Goal: Transaction & Acquisition: Purchase product/service

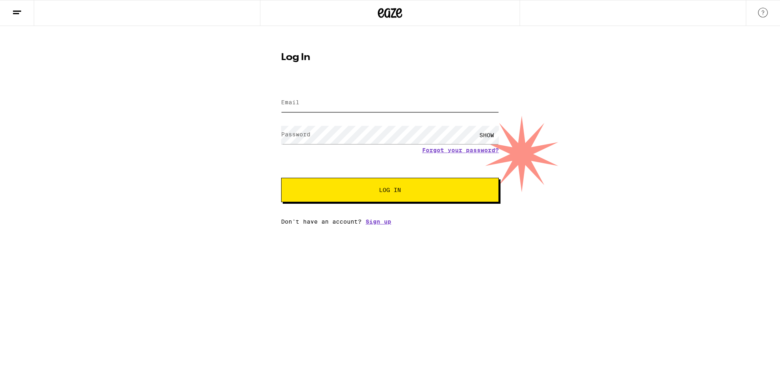
click at [300, 108] on input "Email" at bounding box center [390, 103] width 218 height 18
type input "[EMAIL_ADDRESS][DOMAIN_NAME]"
click at [281, 178] on button "Log In" at bounding box center [390, 190] width 218 height 24
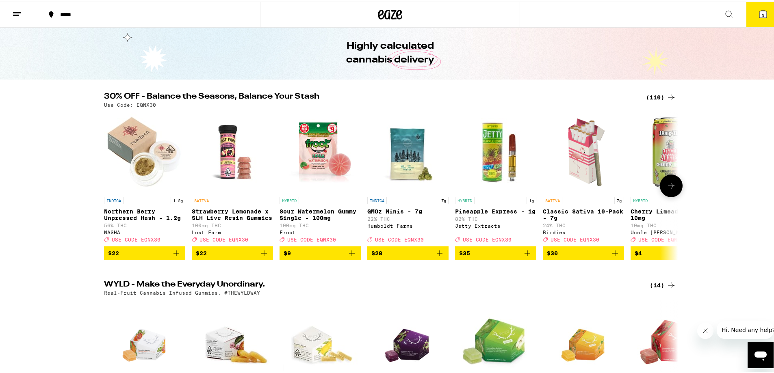
scroll to position [41, 0]
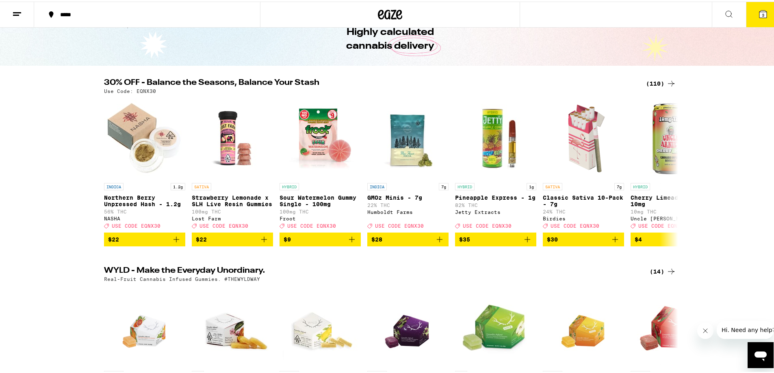
click at [666, 84] on icon at bounding box center [671, 82] width 10 height 10
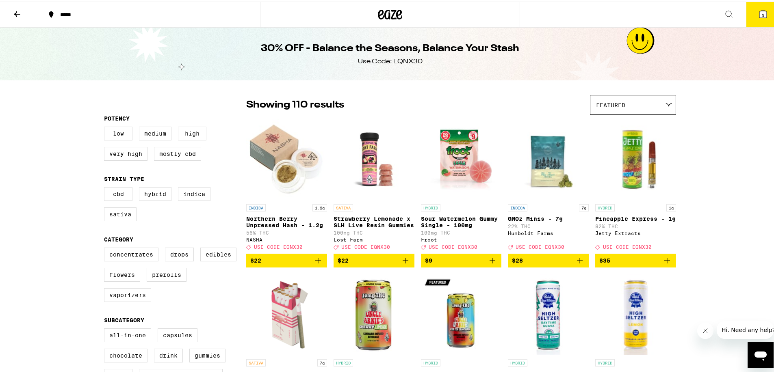
click at [189, 136] on label "High" at bounding box center [192, 132] width 28 height 14
click at [106, 127] on input "High" at bounding box center [106, 126] width 0 height 0
checkbox input "true"
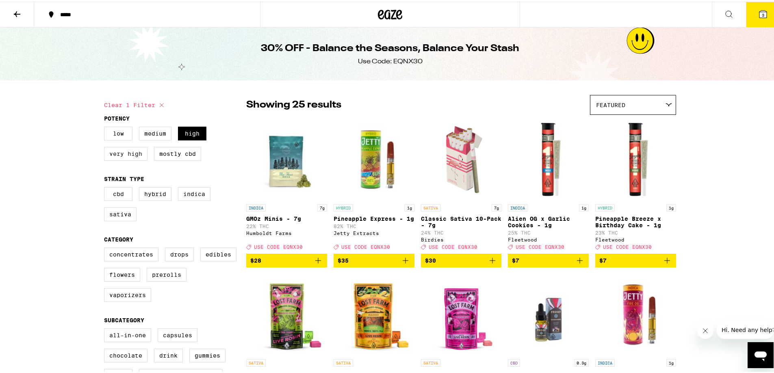
click at [137, 154] on label "Very High" at bounding box center [125, 152] width 43 height 14
click at [106, 127] on input "Very High" at bounding box center [106, 126] width 0 height 0
checkbox input "true"
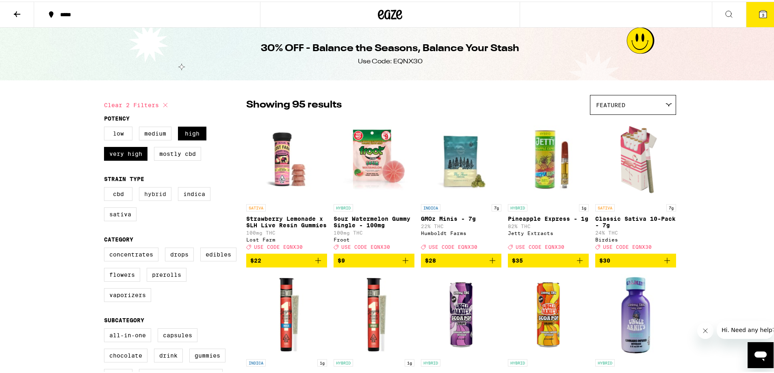
click at [158, 196] on label "Hybrid" at bounding box center [155, 193] width 33 height 14
click at [106, 187] on input "Hybrid" at bounding box center [106, 187] width 0 height 0
checkbox input "true"
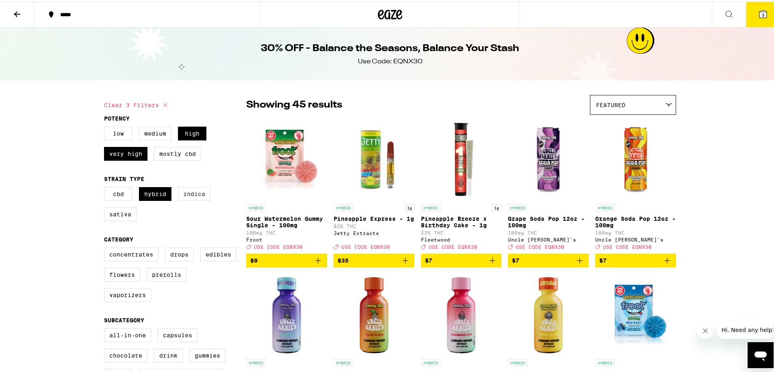
click at [196, 194] on label "Indica" at bounding box center [194, 193] width 33 height 14
click at [106, 187] on input "Indica" at bounding box center [106, 187] width 0 height 0
checkbox input "true"
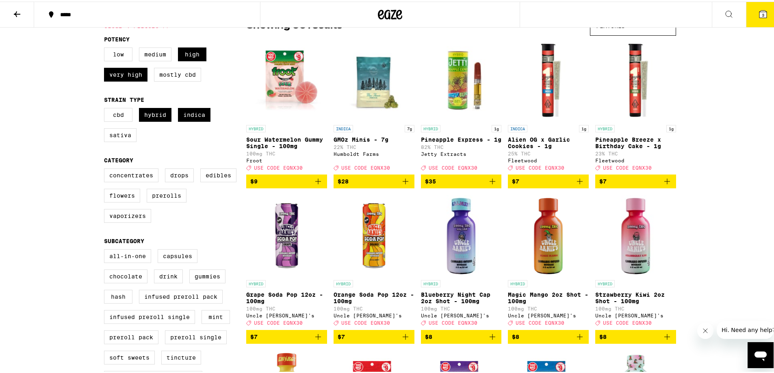
scroll to position [81, 0]
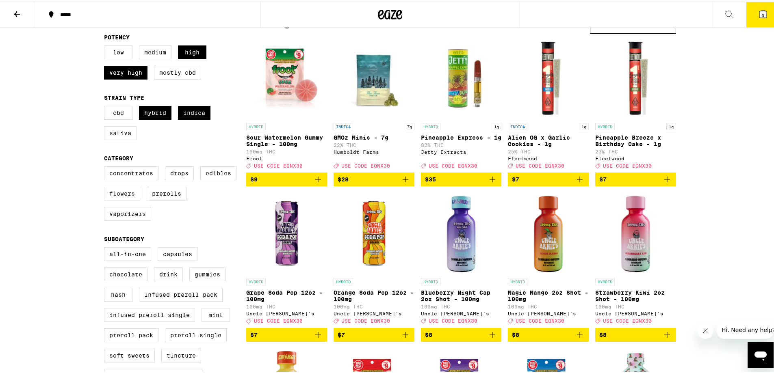
click at [123, 199] on label "Flowers" at bounding box center [122, 192] width 36 height 14
click at [106, 167] on input "Flowers" at bounding box center [106, 166] width 0 height 0
checkbox input "true"
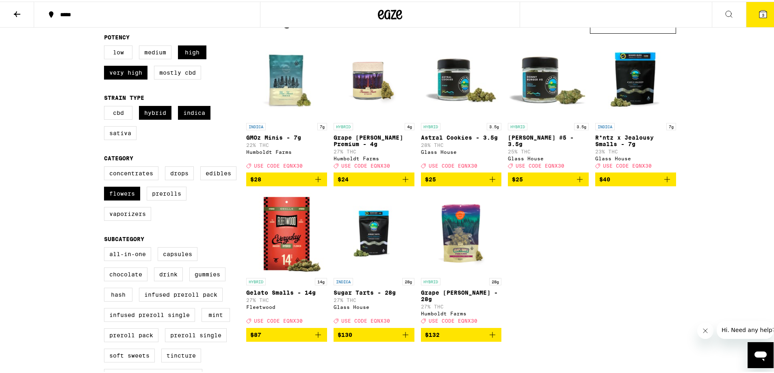
click at [480, 338] on span "$132" at bounding box center [461, 334] width 73 height 10
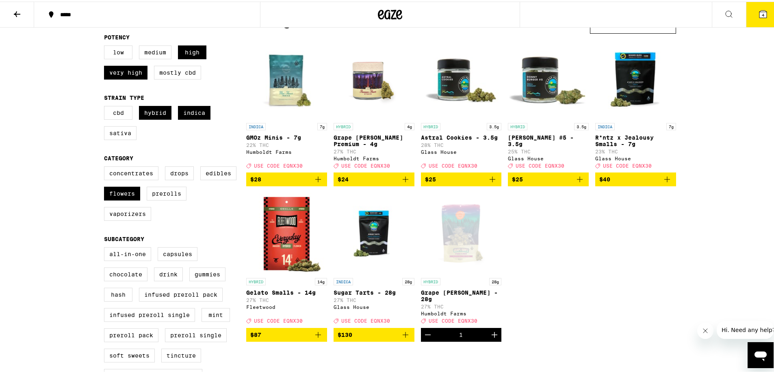
click at [748, 14] on button "4" at bounding box center [763, 12] width 34 height 25
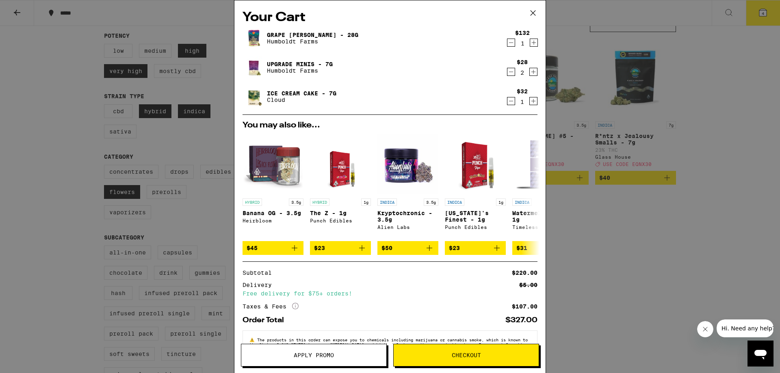
click at [507, 76] on icon "Decrement" at bounding box center [510, 72] width 7 height 10
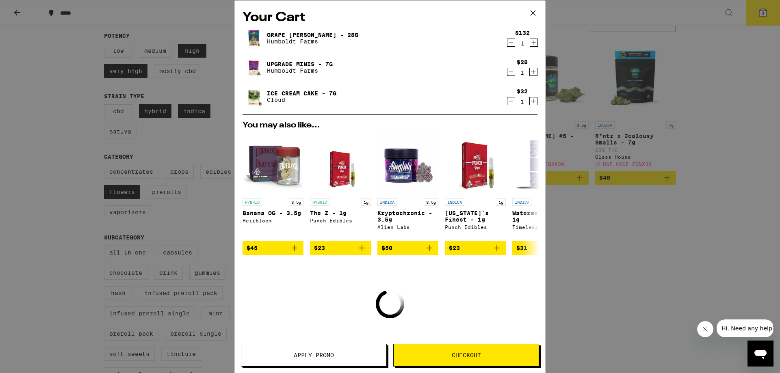
click at [507, 74] on icon "Decrement" at bounding box center [510, 72] width 7 height 10
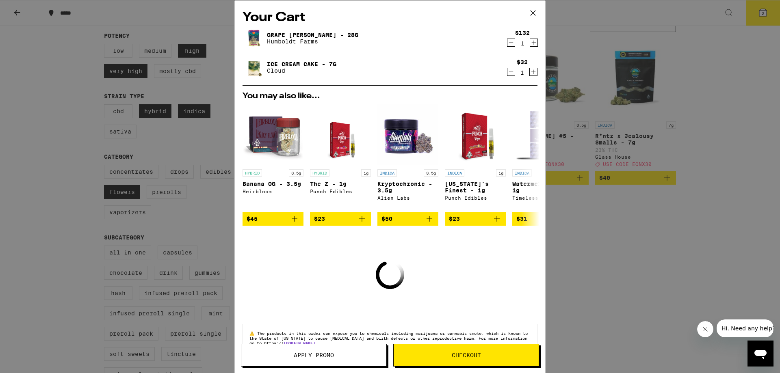
click at [507, 75] on icon "Decrement" at bounding box center [510, 72] width 7 height 10
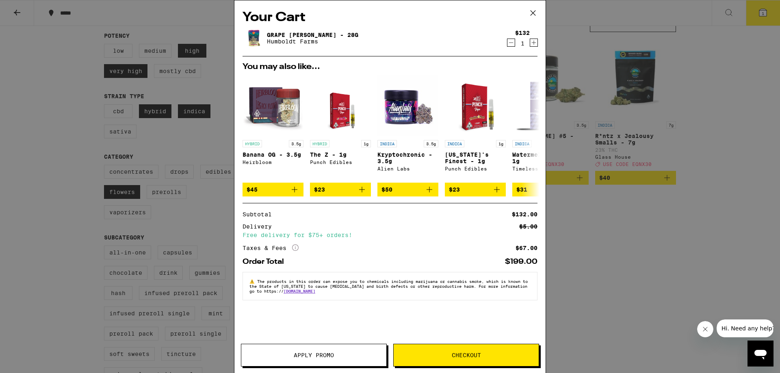
click at [336, 350] on button "Apply Promo" at bounding box center [314, 355] width 146 height 23
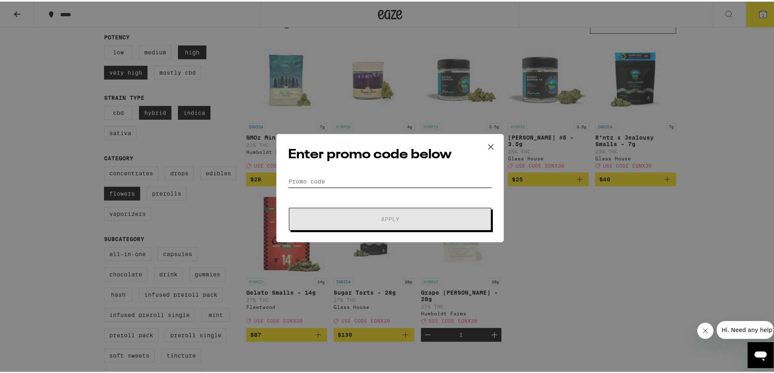
click at [318, 182] on input "Promo Code" at bounding box center [390, 180] width 204 height 12
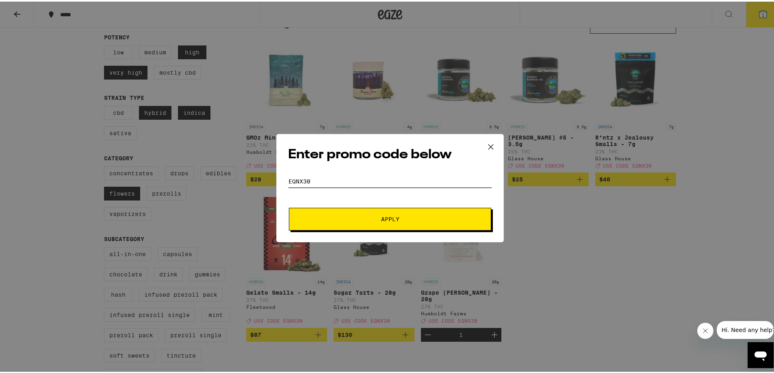
type input "eqnx30"
click at [289, 206] on button "Apply" at bounding box center [390, 217] width 202 height 23
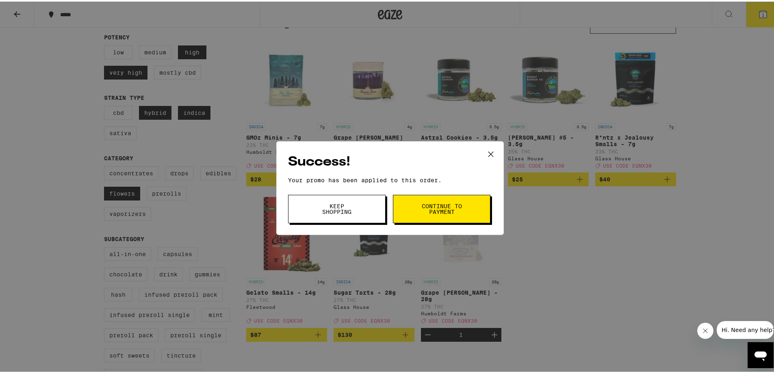
click at [421, 207] on span "Continue to payment" at bounding box center [441, 207] width 41 height 11
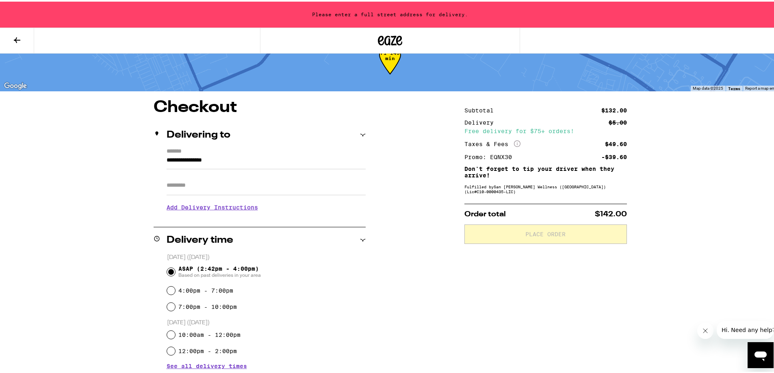
scroll to position [41, 0]
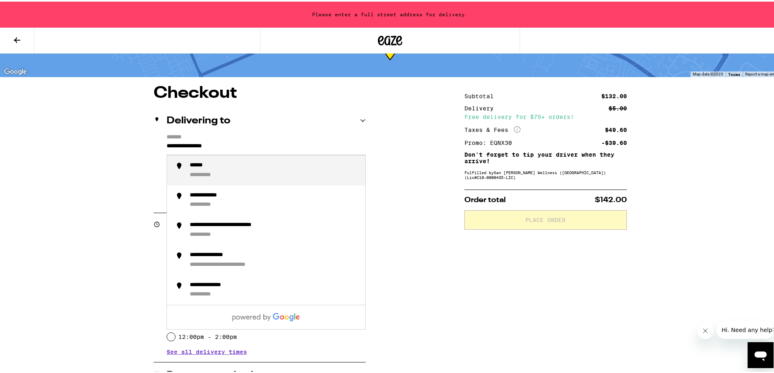
drag, startPoint x: 249, startPoint y: 141, endPoint x: 0, endPoint y: 147, distance: 249.5
click at [0, 146] on div "**********" at bounding box center [390, 235] width 780 height 553
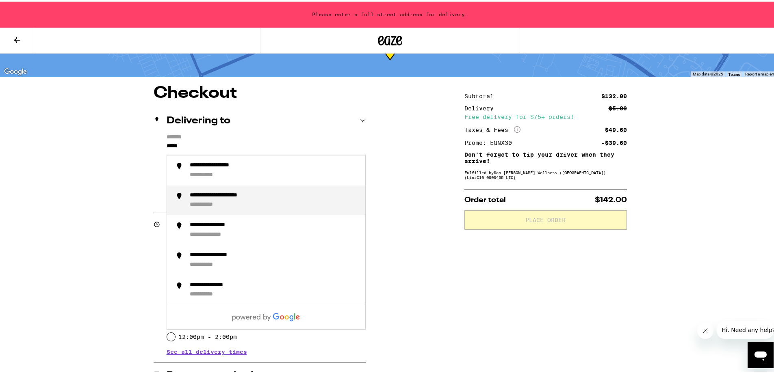
click at [221, 201] on div "**********" at bounding box center [274, 199] width 169 height 17
type input "**********"
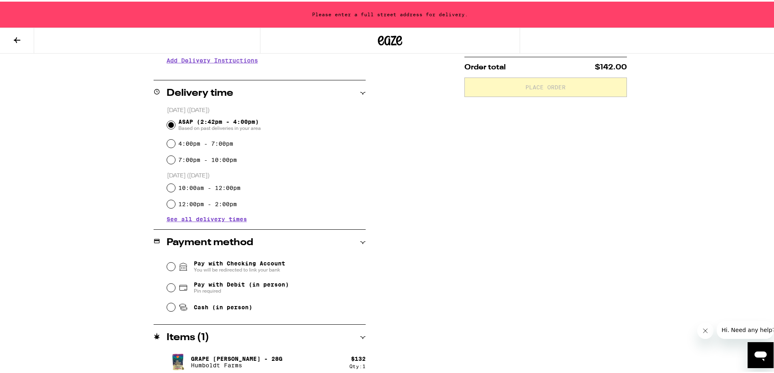
scroll to position [179, 0]
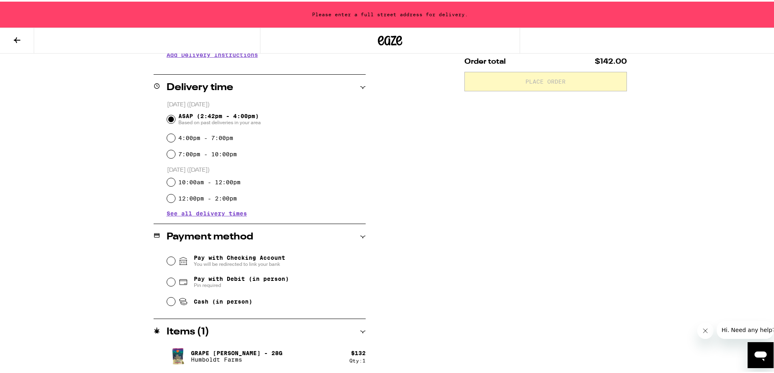
click at [309, 187] on div "10:00am - 12:00pm" at bounding box center [266, 181] width 199 height 16
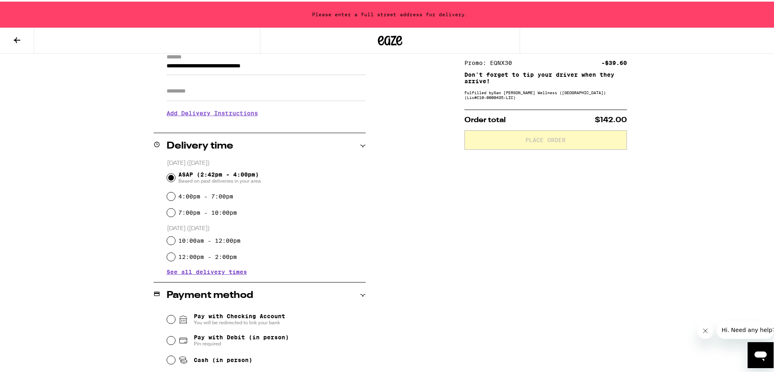
scroll to position [0, 0]
